Goal: Transaction & Acquisition: Subscribe to service/newsletter

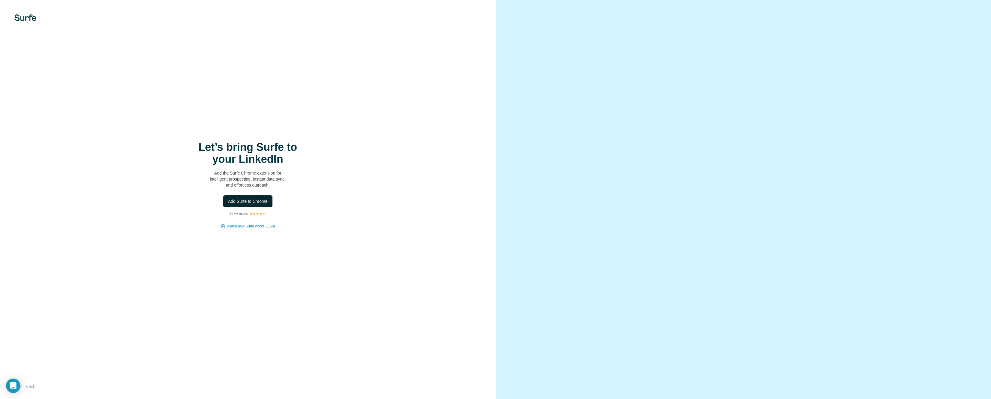
click at [263, 205] on button "Add Surfe to Chrome" at bounding box center [247, 201] width 49 height 12
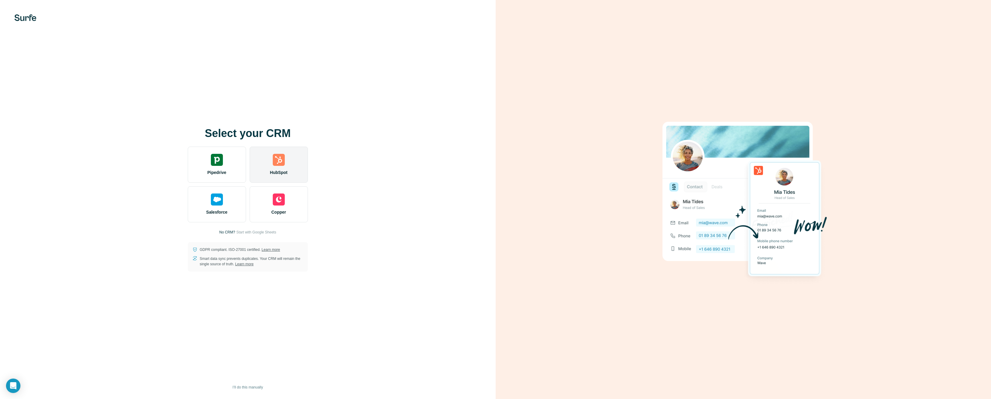
click at [281, 161] on img at bounding box center [279, 160] width 12 height 12
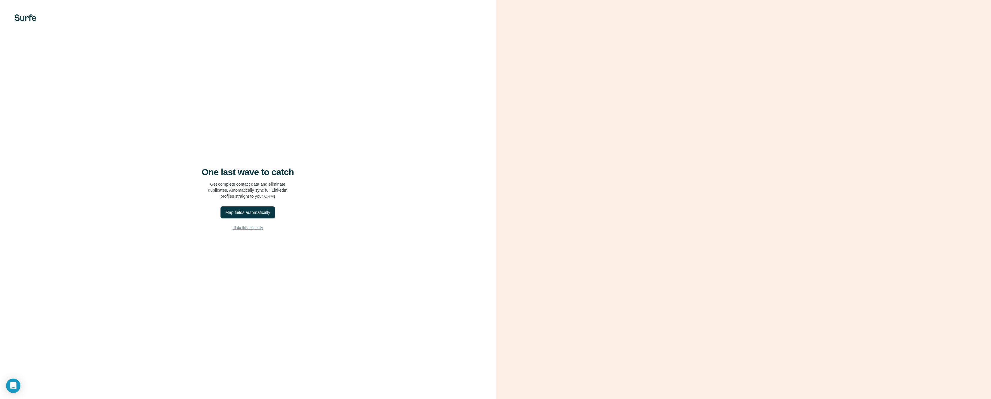
click at [252, 228] on span "I’ll do this manually" at bounding box center [248, 227] width 30 height 5
